Goal: Task Accomplishment & Management: Manage account settings

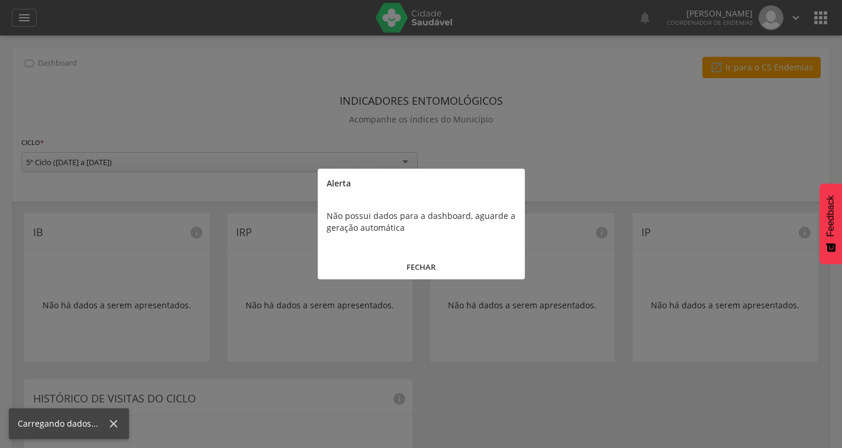
click at [409, 264] on button "FECHAR" at bounding box center [421, 266] width 207 height 25
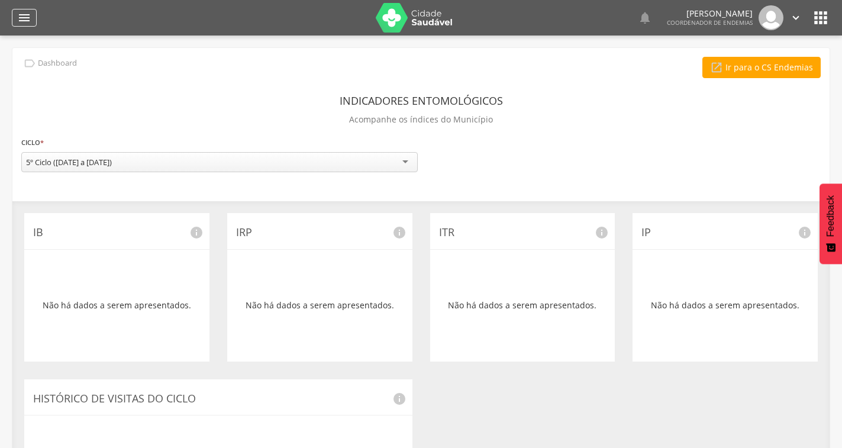
click at [28, 21] on icon "" at bounding box center [24, 18] width 14 height 14
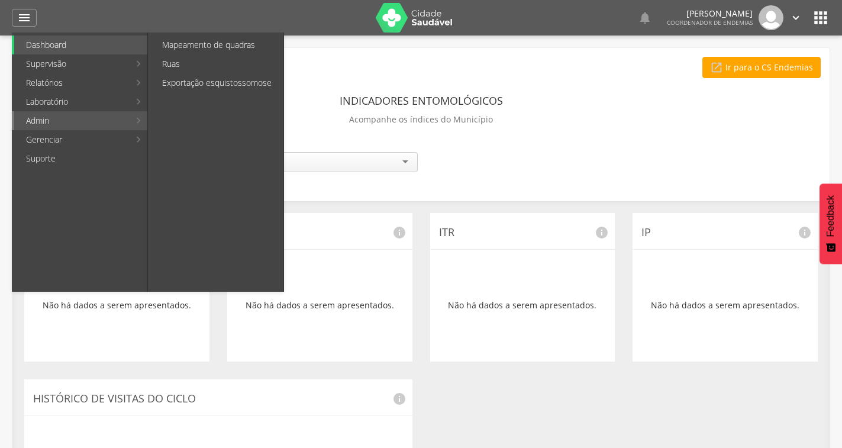
click at [145, 125] on li "Admin Mapeamento de quadras Ruas Exportação esquistossomose" at bounding box center [79, 120] width 135 height 19
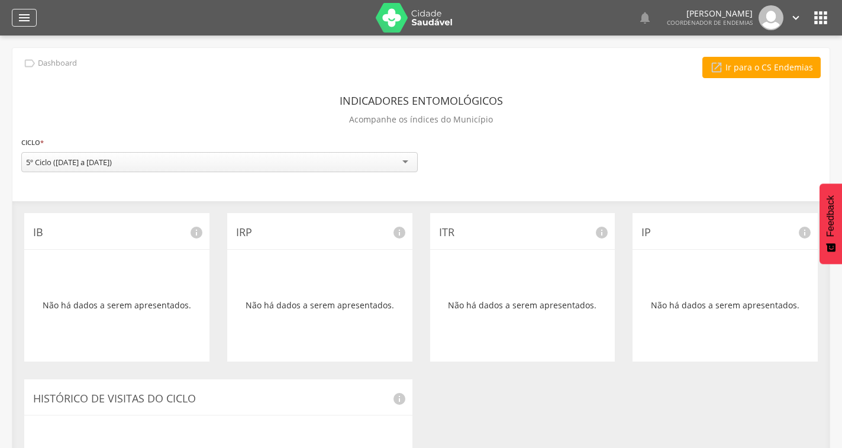
click at [31, 21] on div "" at bounding box center [24, 18] width 25 height 18
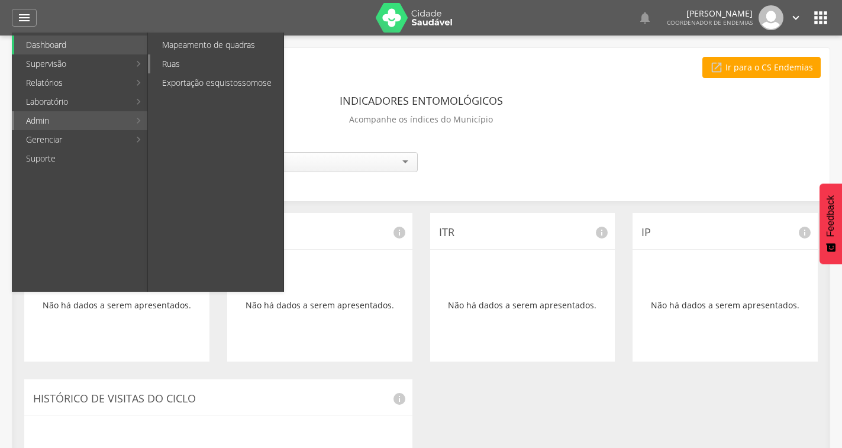
click at [168, 62] on link "Ruas" at bounding box center [216, 63] width 133 height 19
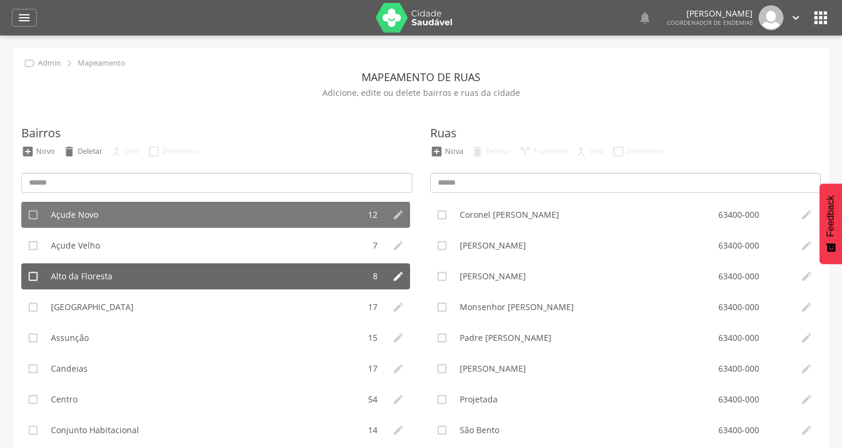
scroll to position [59, 0]
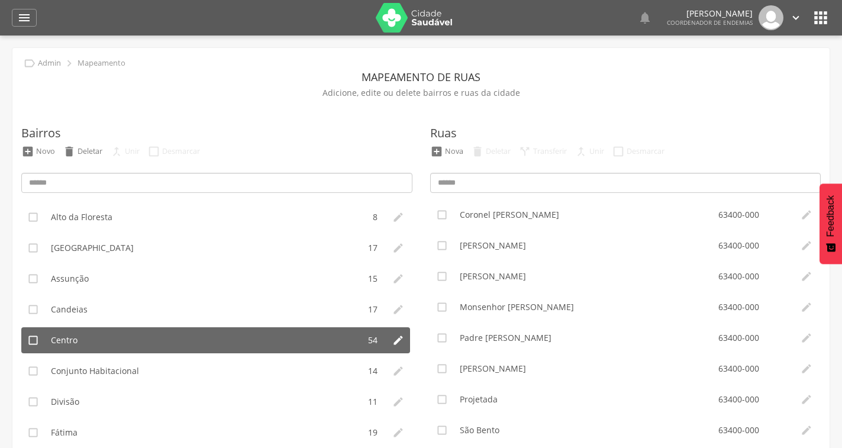
click at [180, 328] on li "Centro" at bounding box center [202, 340] width 314 height 26
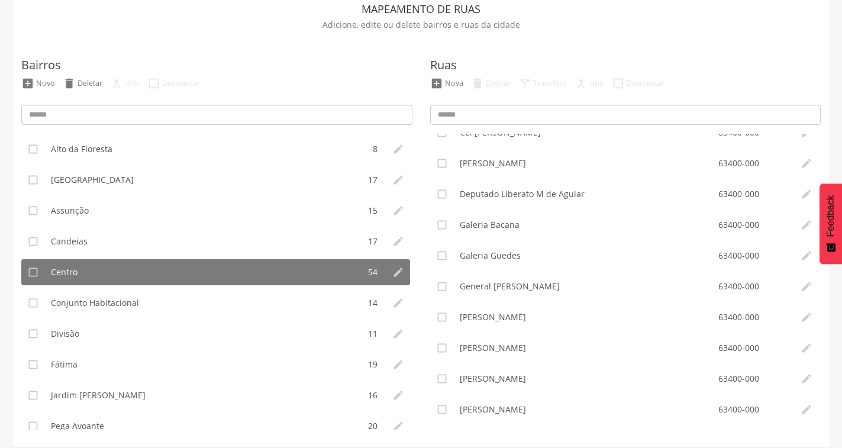
scroll to position [828, 0]
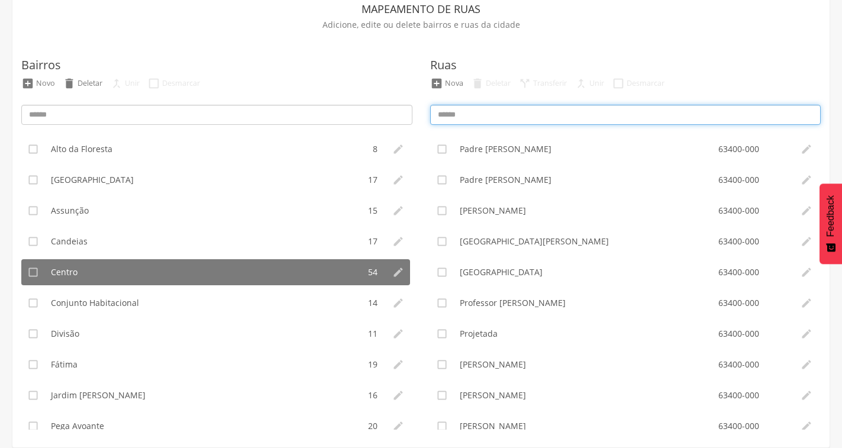
click at [546, 112] on input at bounding box center [625, 115] width 391 height 20
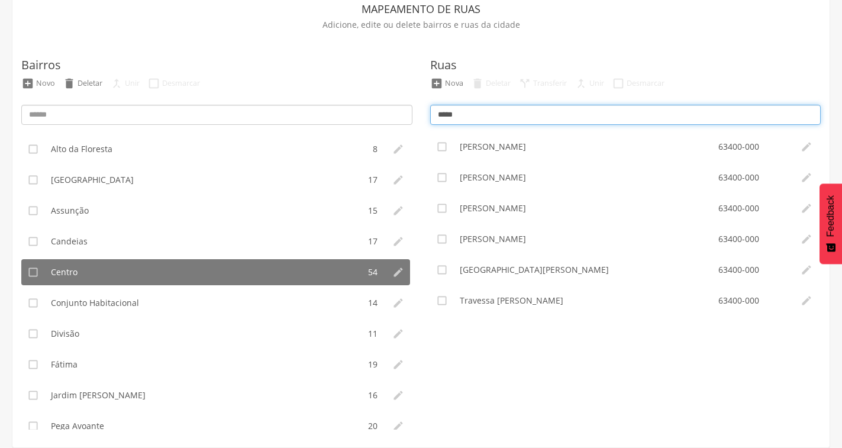
scroll to position [0, 0]
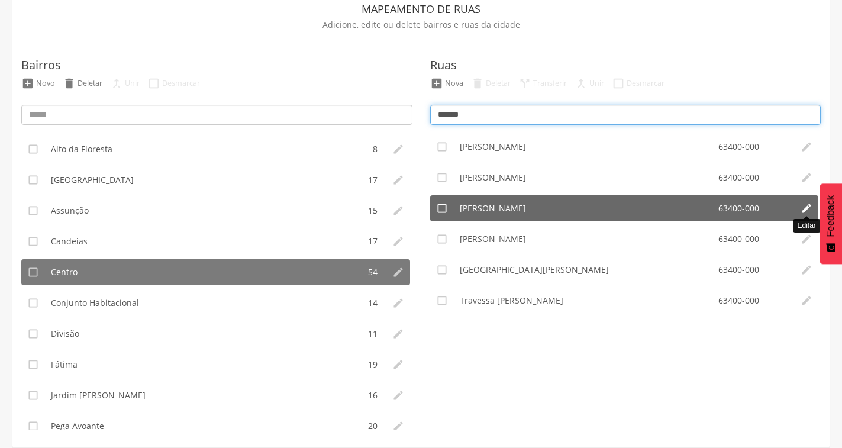
type input "*******"
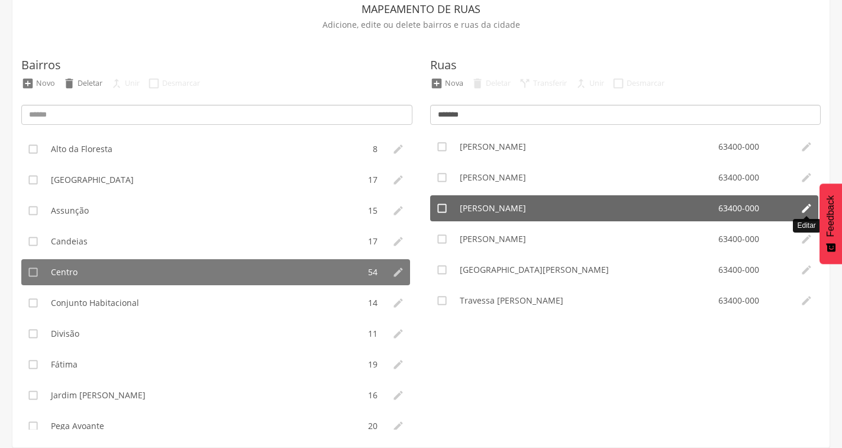
click at [806, 211] on icon "" at bounding box center [806, 208] width 12 height 12
type input "**********"
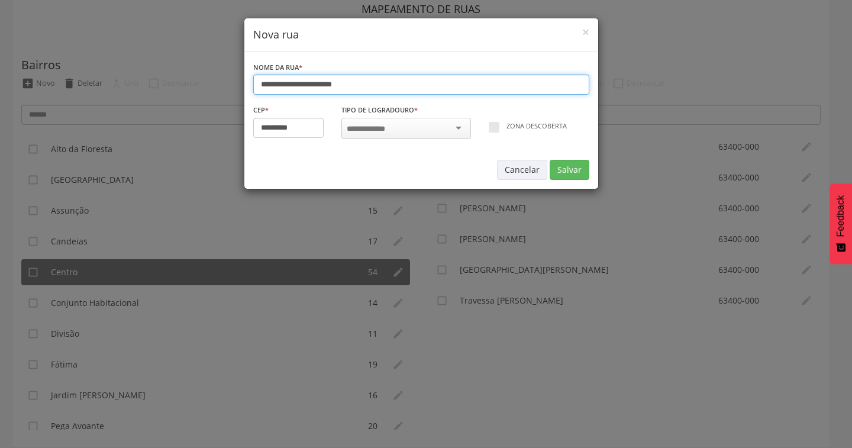
type input "*********"
click at [396, 83] on input "**********" at bounding box center [421, 85] width 336 height 20
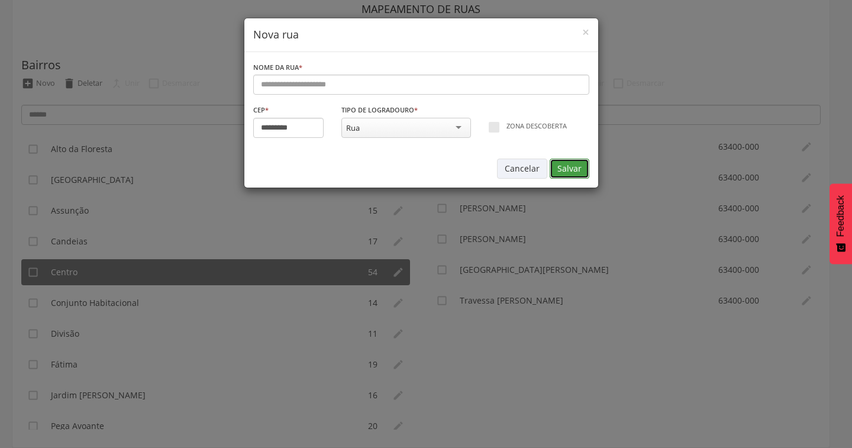
click at [561, 170] on button "Salvar" at bounding box center [569, 168] width 40 height 20
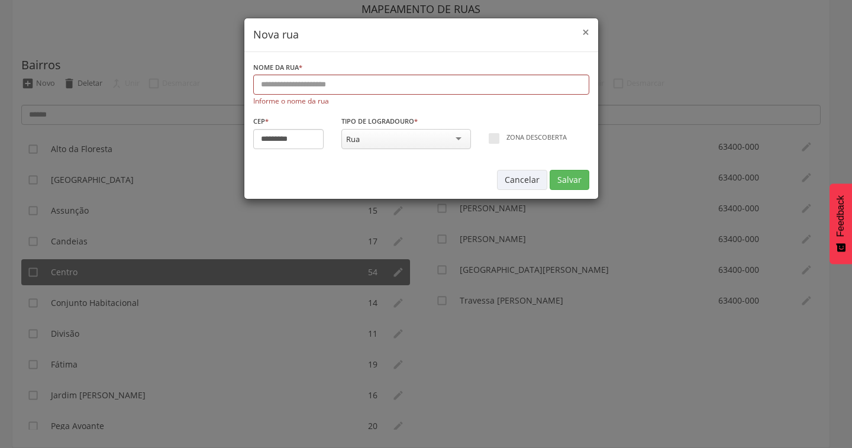
click at [588, 30] on span "×" at bounding box center [585, 32] width 7 height 17
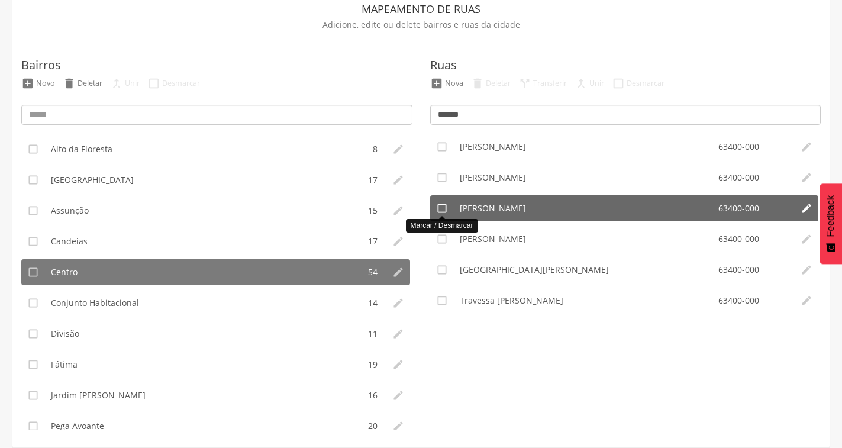
click at [443, 210] on icon "" at bounding box center [442, 208] width 12 height 12
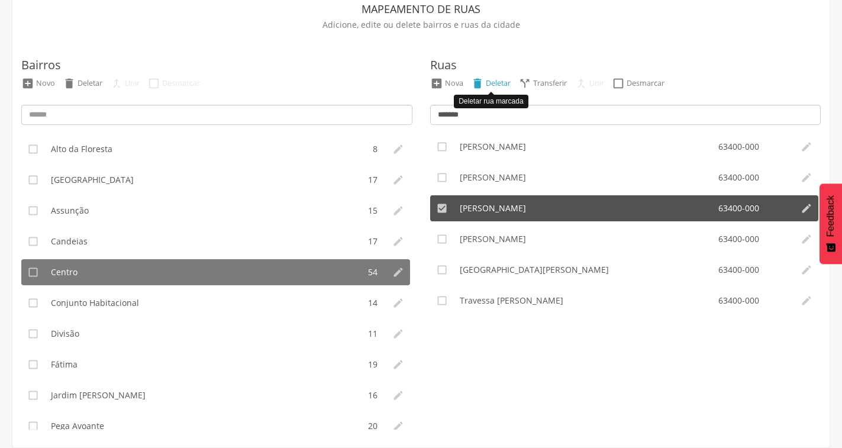
click at [489, 79] on div "Deletar" at bounding box center [498, 83] width 25 height 10
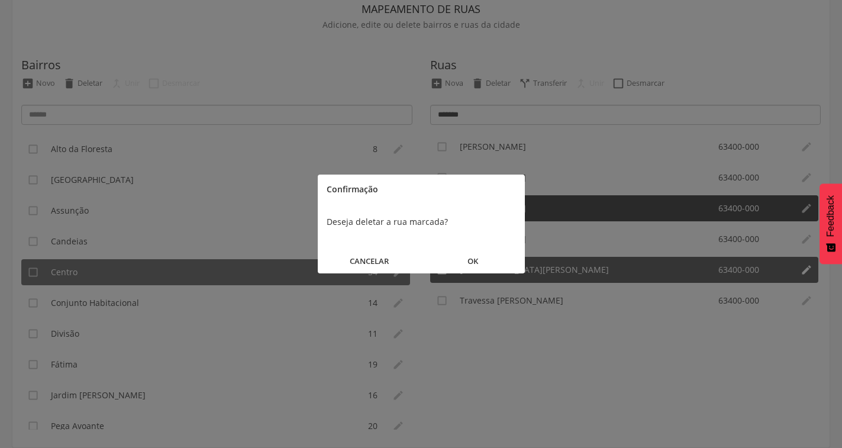
click at [473, 262] on button "OK" at bounding box center [472, 260] width 103 height 25
click at [473, 262] on li "[GEOGRAPHIC_DATA][PERSON_NAME] 63400-000" at bounding box center [624, 270] width 341 height 26
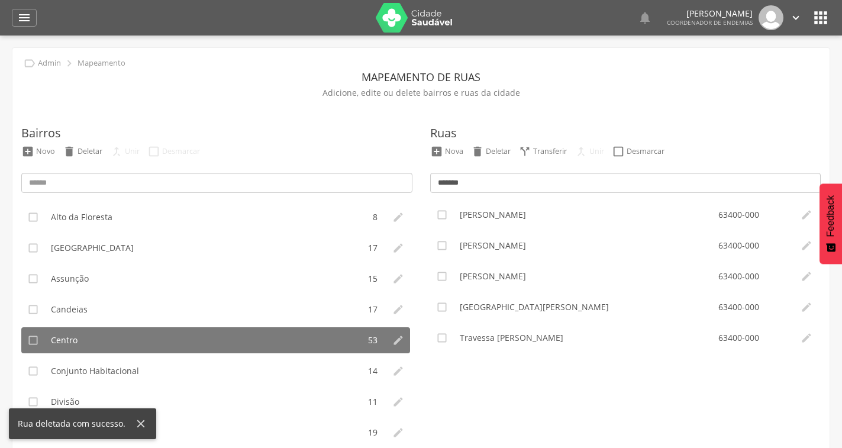
click at [98, 62] on p "Mapeamento" at bounding box center [101, 63] width 48 height 9
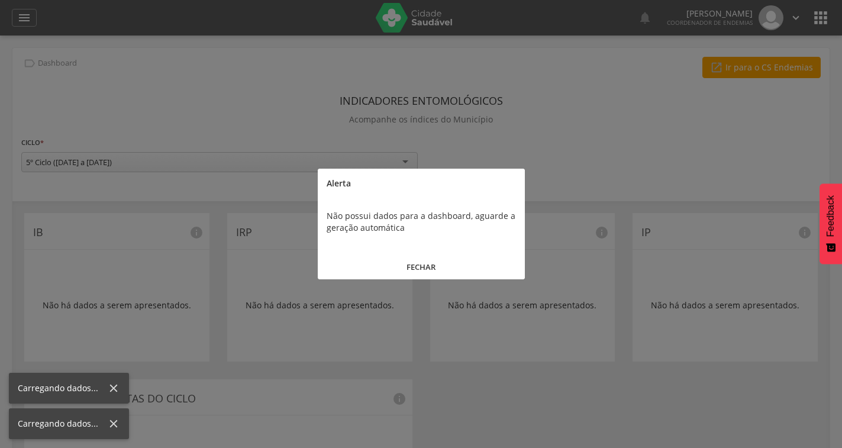
click at [411, 265] on button "FECHAR" at bounding box center [421, 266] width 207 height 25
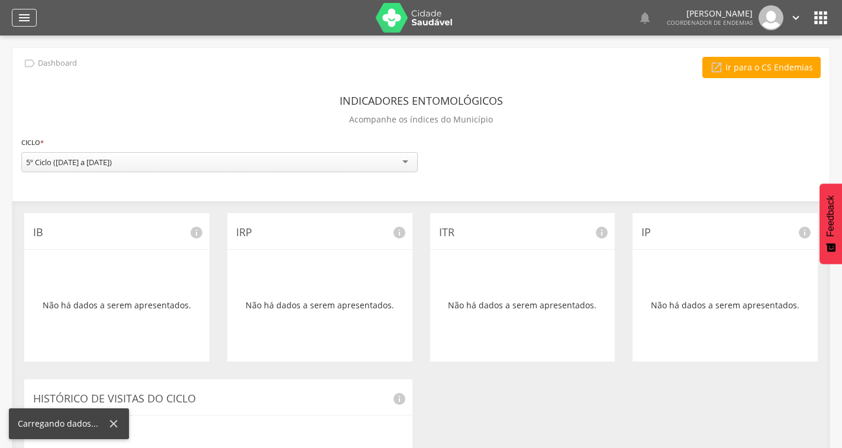
click at [15, 16] on div "" at bounding box center [24, 18] width 25 height 18
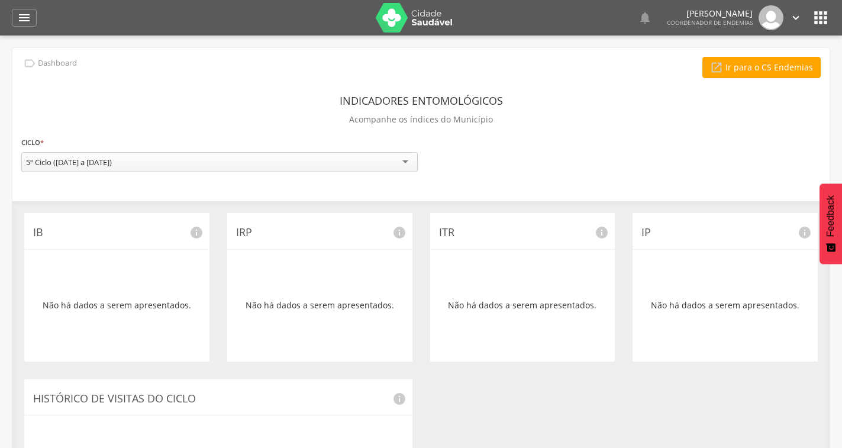
click at [27, 7] on div " Dashboard Supervisão Ranking Aplicativo desatualizado Última sincronização Ma…" at bounding box center [421, 17] width 818 height 35
click at [28, 14] on icon "" at bounding box center [24, 18] width 14 height 14
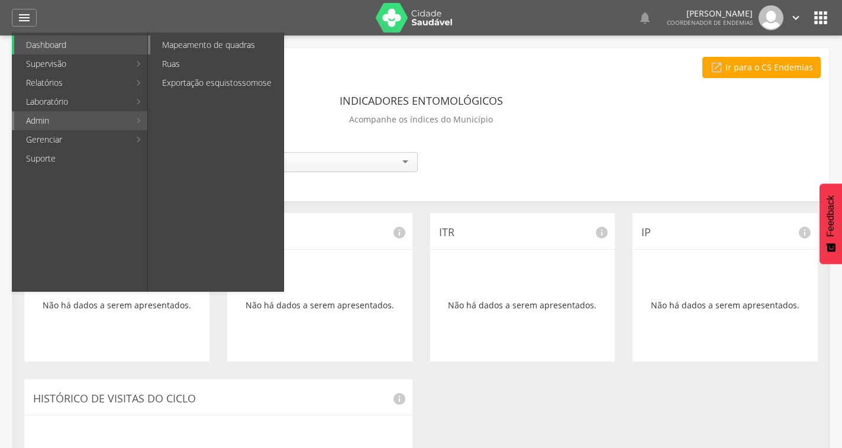
click at [204, 49] on link "Mapeamento de quadras" at bounding box center [216, 44] width 133 height 19
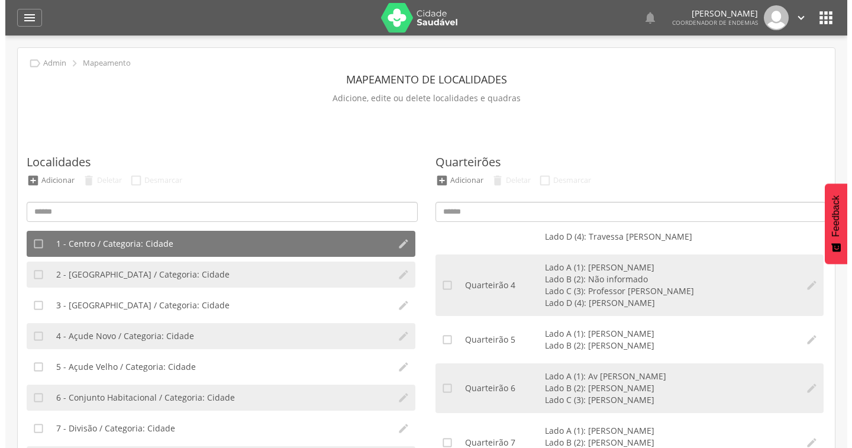
scroll to position [355, 0]
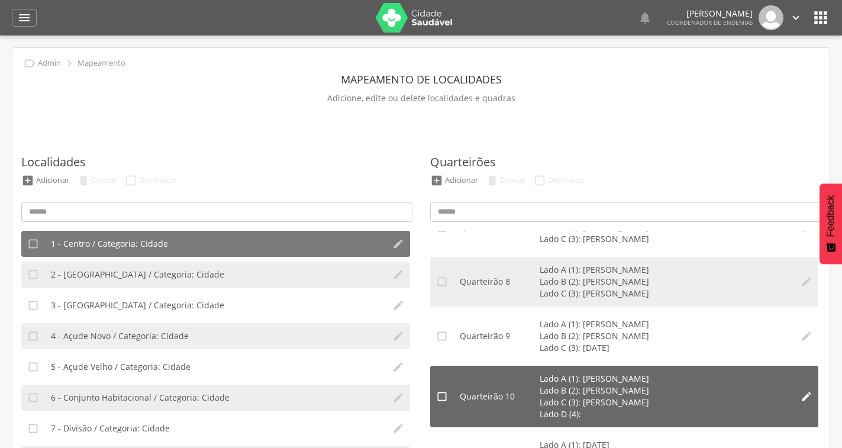
click at [800, 396] on icon "" at bounding box center [806, 396] width 12 height 12
type input "**"
type input "*"
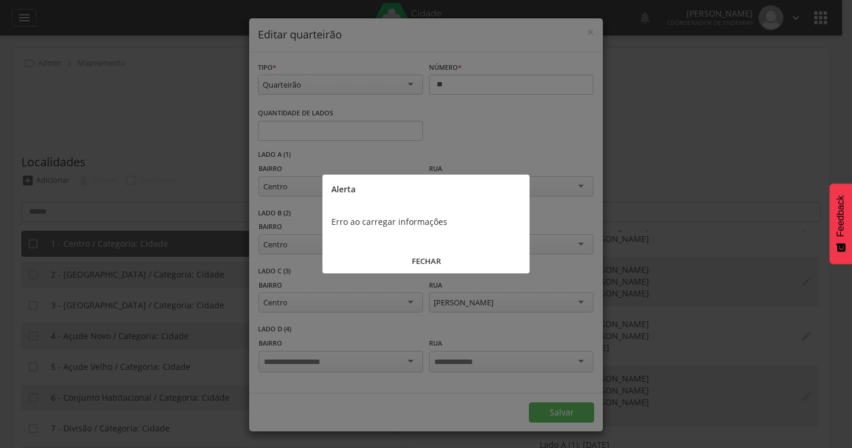
click at [423, 263] on button "FECHAR" at bounding box center [425, 260] width 207 height 25
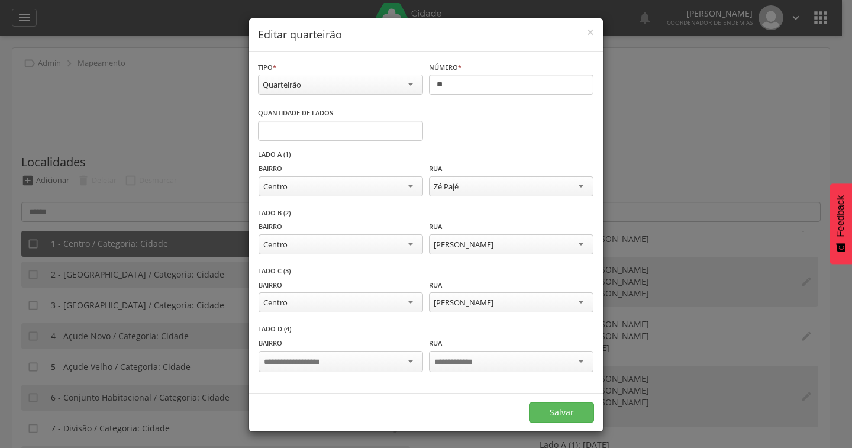
click at [396, 360] on div at bounding box center [340, 361] width 164 height 21
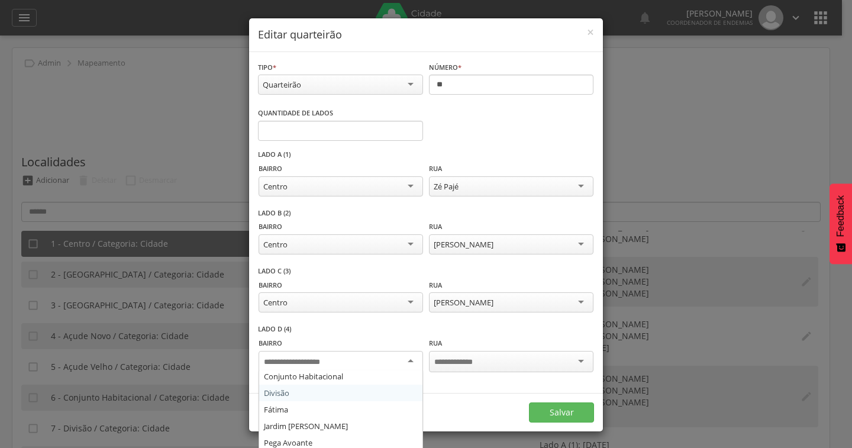
scroll to position [59, 0]
click at [286, 415] on div "Salvar" at bounding box center [426, 412] width 354 height 38
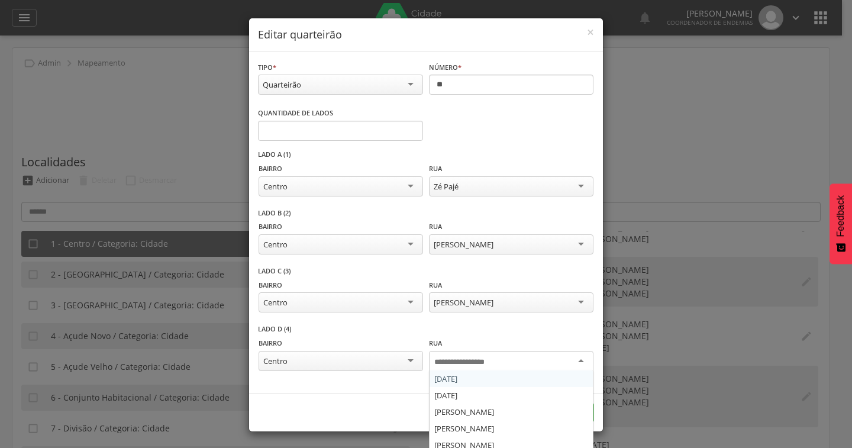
click at [459, 365] on input "select-one" at bounding box center [468, 362] width 69 height 11
click at [517, 427] on div "Salvar" at bounding box center [426, 412] width 354 height 38
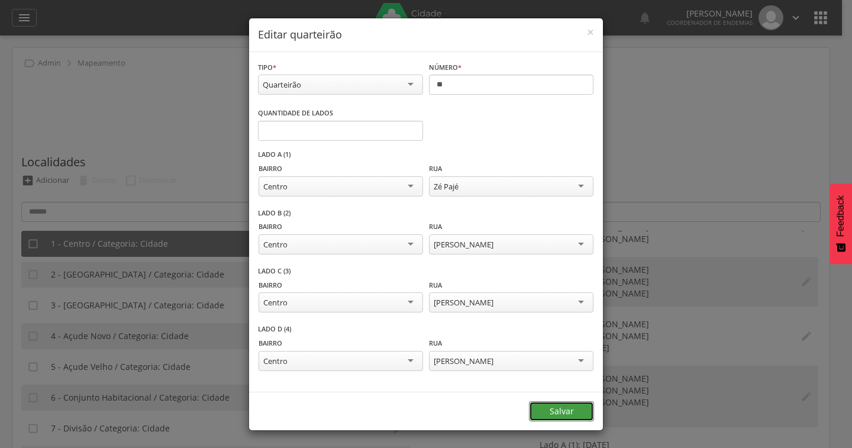
click at [576, 414] on button "Salvar" at bounding box center [561, 411] width 65 height 20
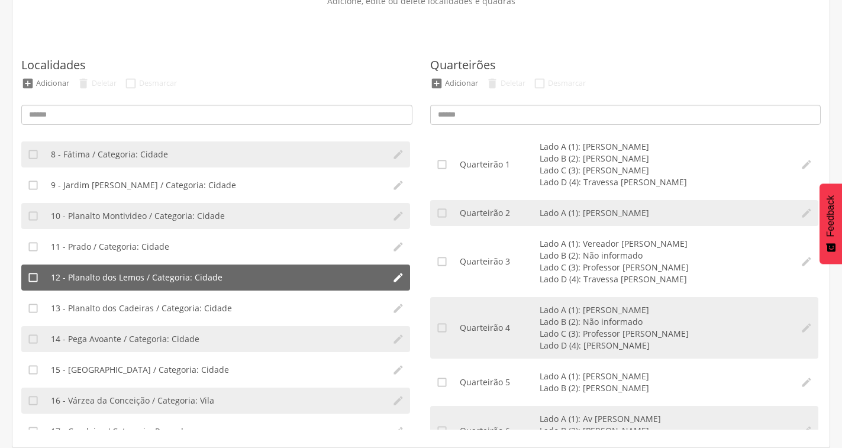
scroll to position [170, 0]
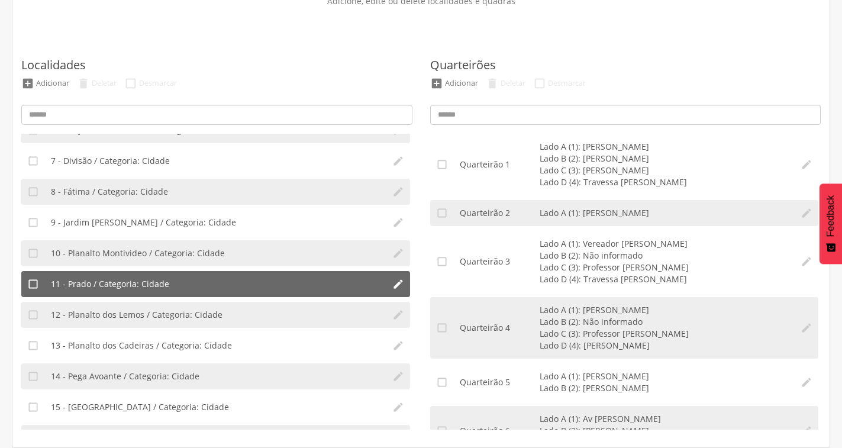
click at [90, 282] on span "11 - Prado / Categoria: Cidade" at bounding box center [110, 284] width 118 height 12
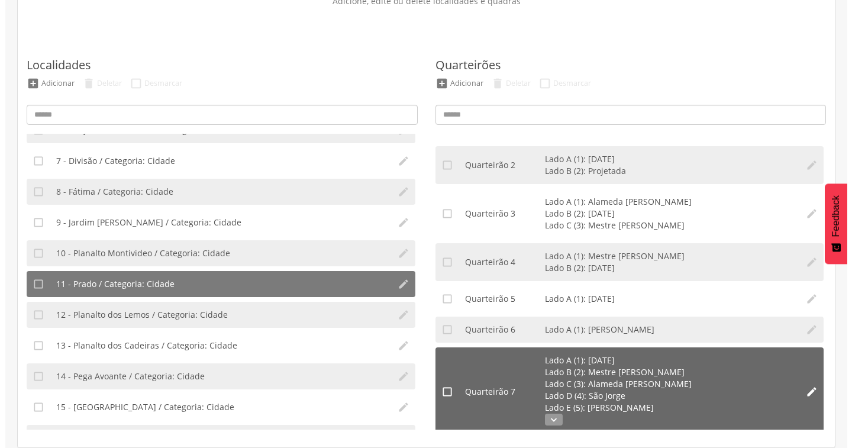
scroll to position [59, 0]
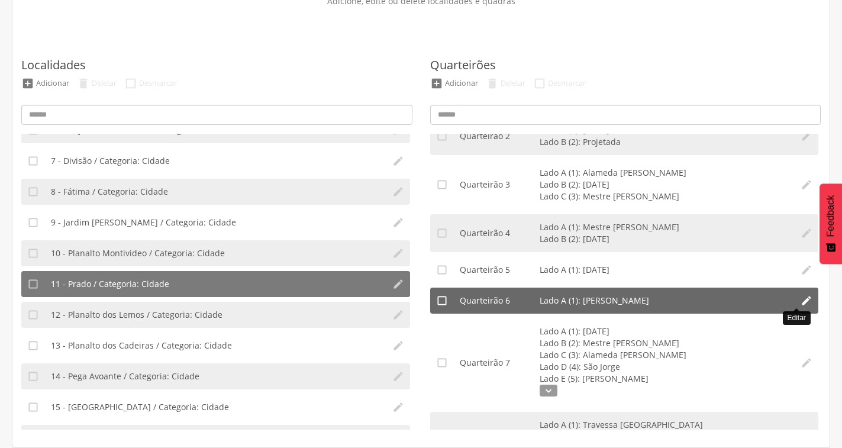
click at [800, 299] on icon "" at bounding box center [806, 301] width 12 height 12
type input "*"
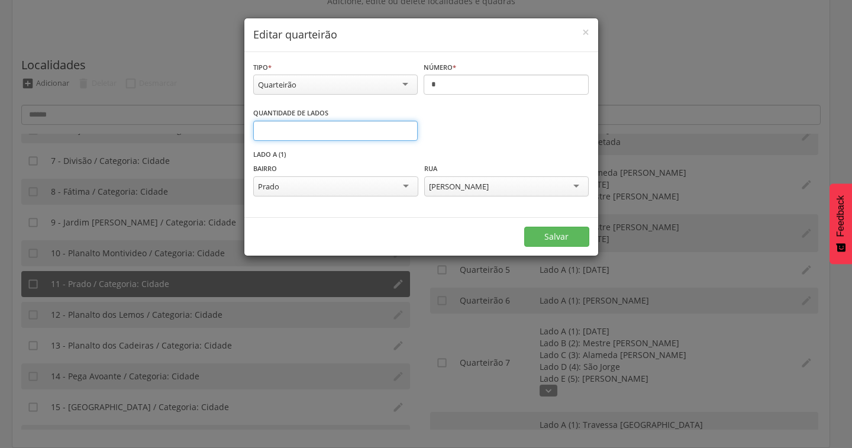
type input "*"
click at [405, 130] on input "*" at bounding box center [335, 131] width 165 height 20
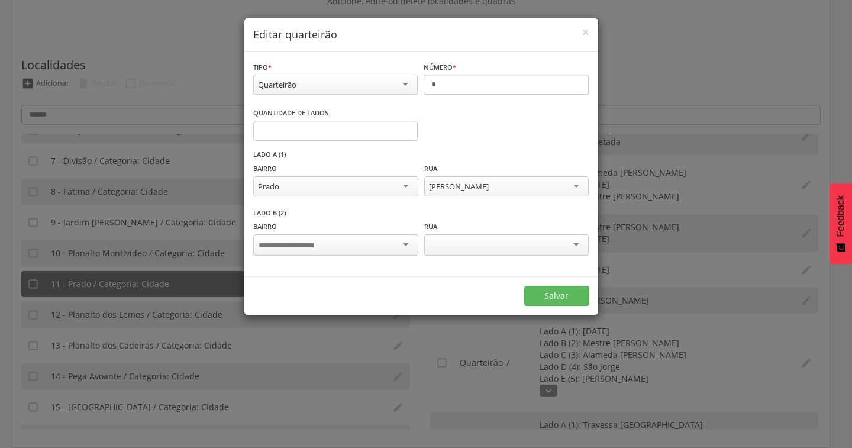
click at [394, 247] on div at bounding box center [335, 244] width 164 height 21
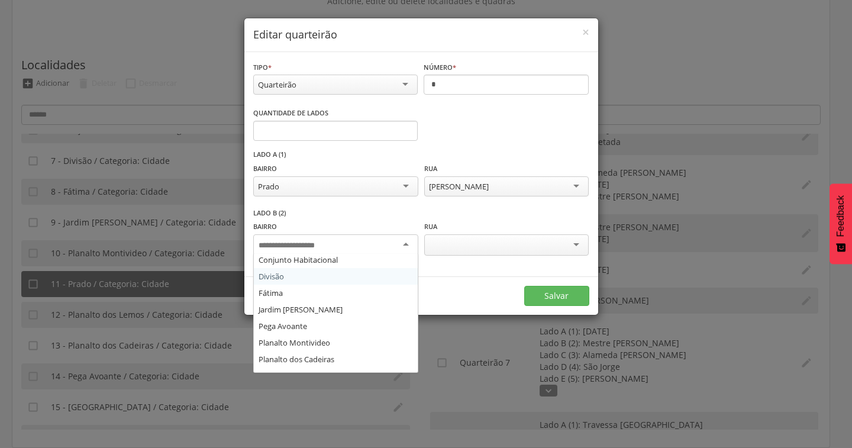
scroll to position [177, 0]
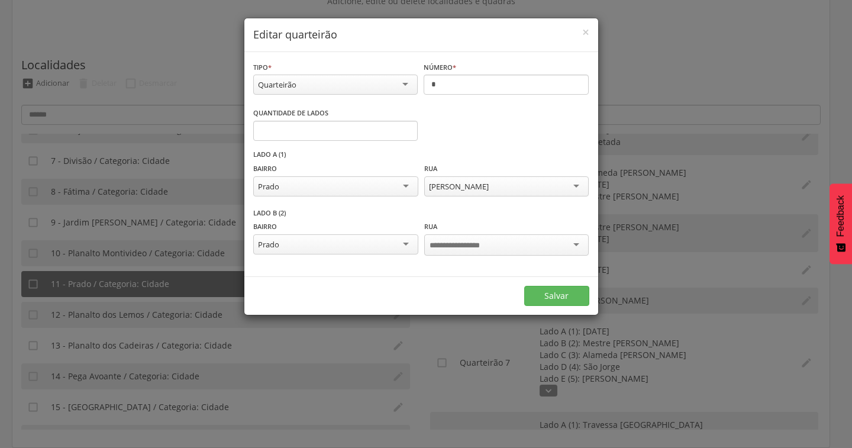
click at [465, 244] on input "select-one" at bounding box center [463, 245] width 69 height 11
click at [575, 289] on button "Salvar" at bounding box center [556, 294] width 65 height 20
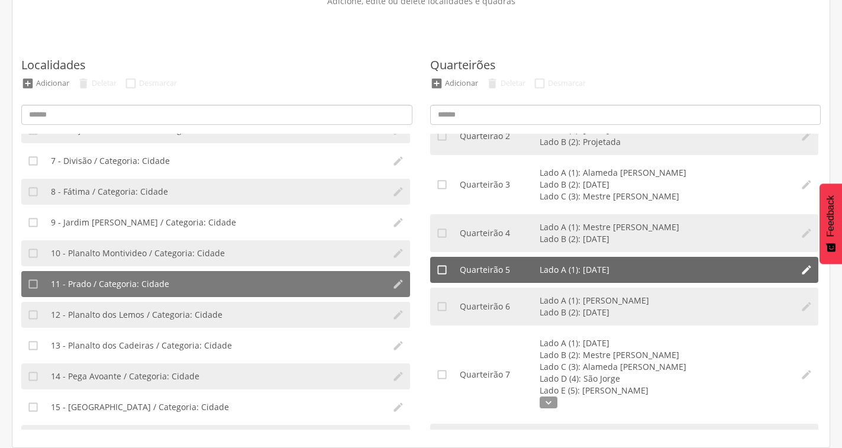
scroll to position [0, 0]
